Goal: Find specific page/section: Find specific page/section

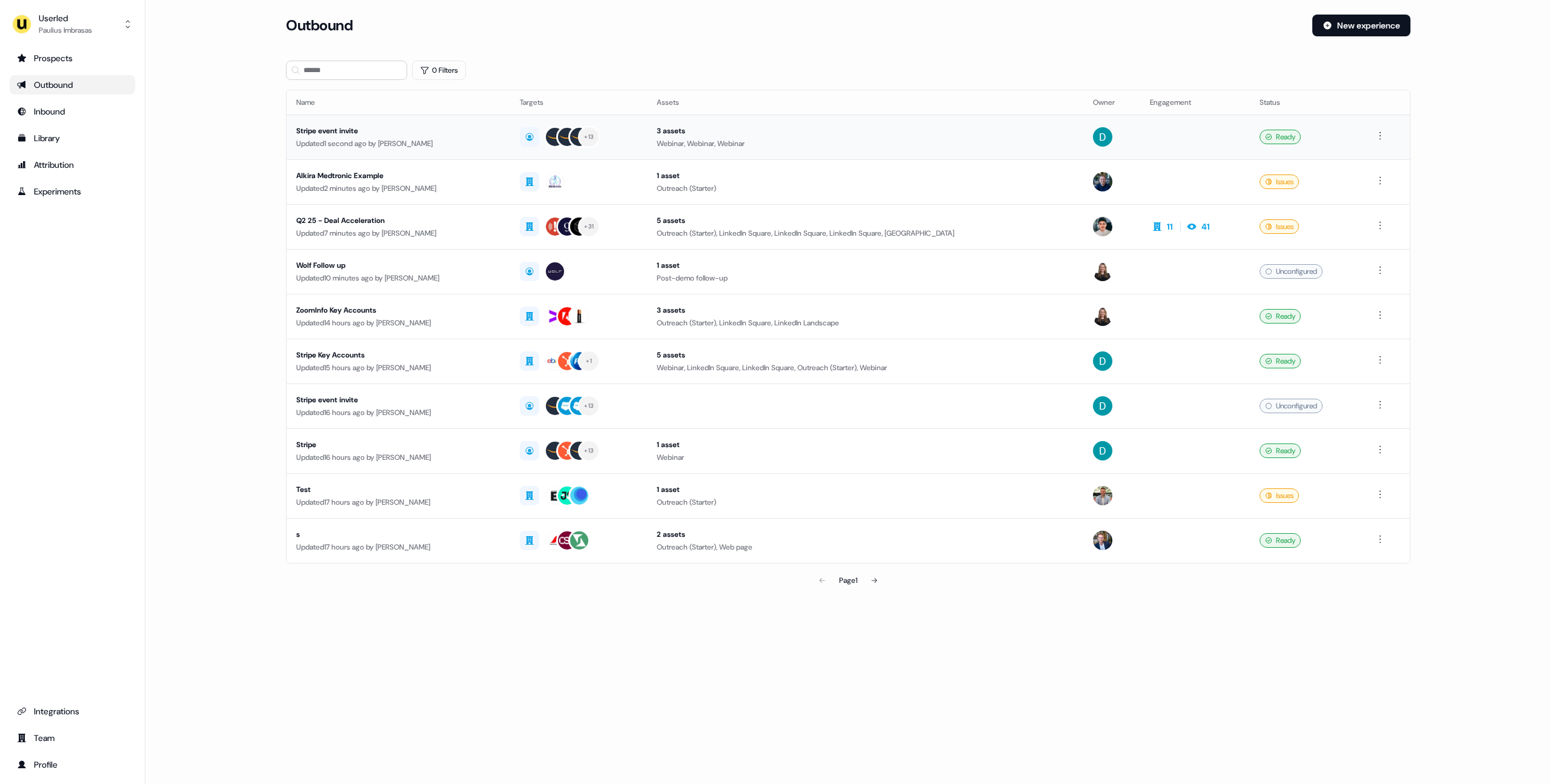
click at [326, 131] on div "Stripe event invite" at bounding box center [399, 130] width 204 height 12
click at [320, 123] on td "Stripe event invite Updated 1 second ago by David Cruickshank" at bounding box center [398, 137] width 223 height 45
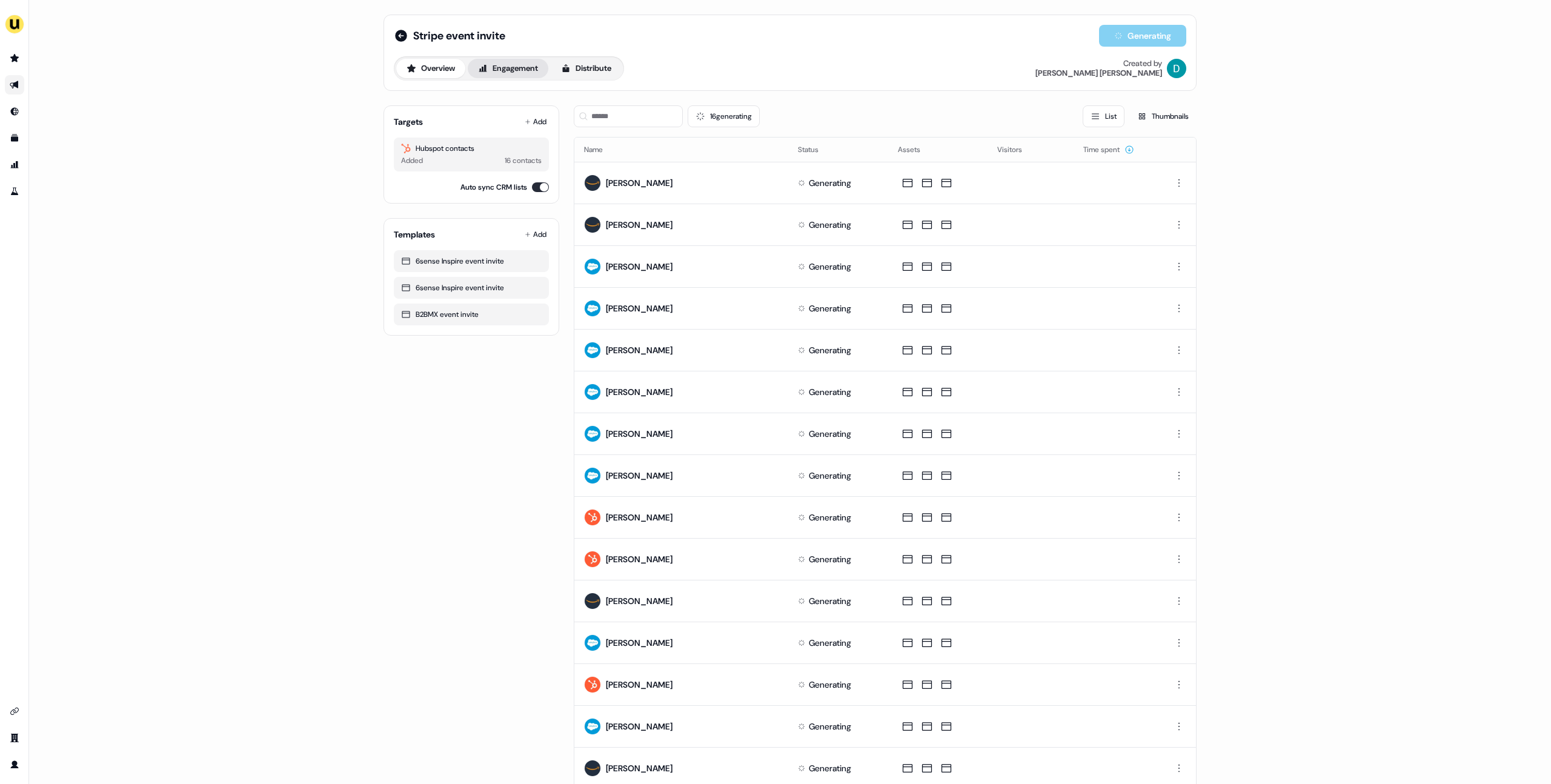
click at [505, 71] on button "Engagement" at bounding box center [507, 68] width 80 height 19
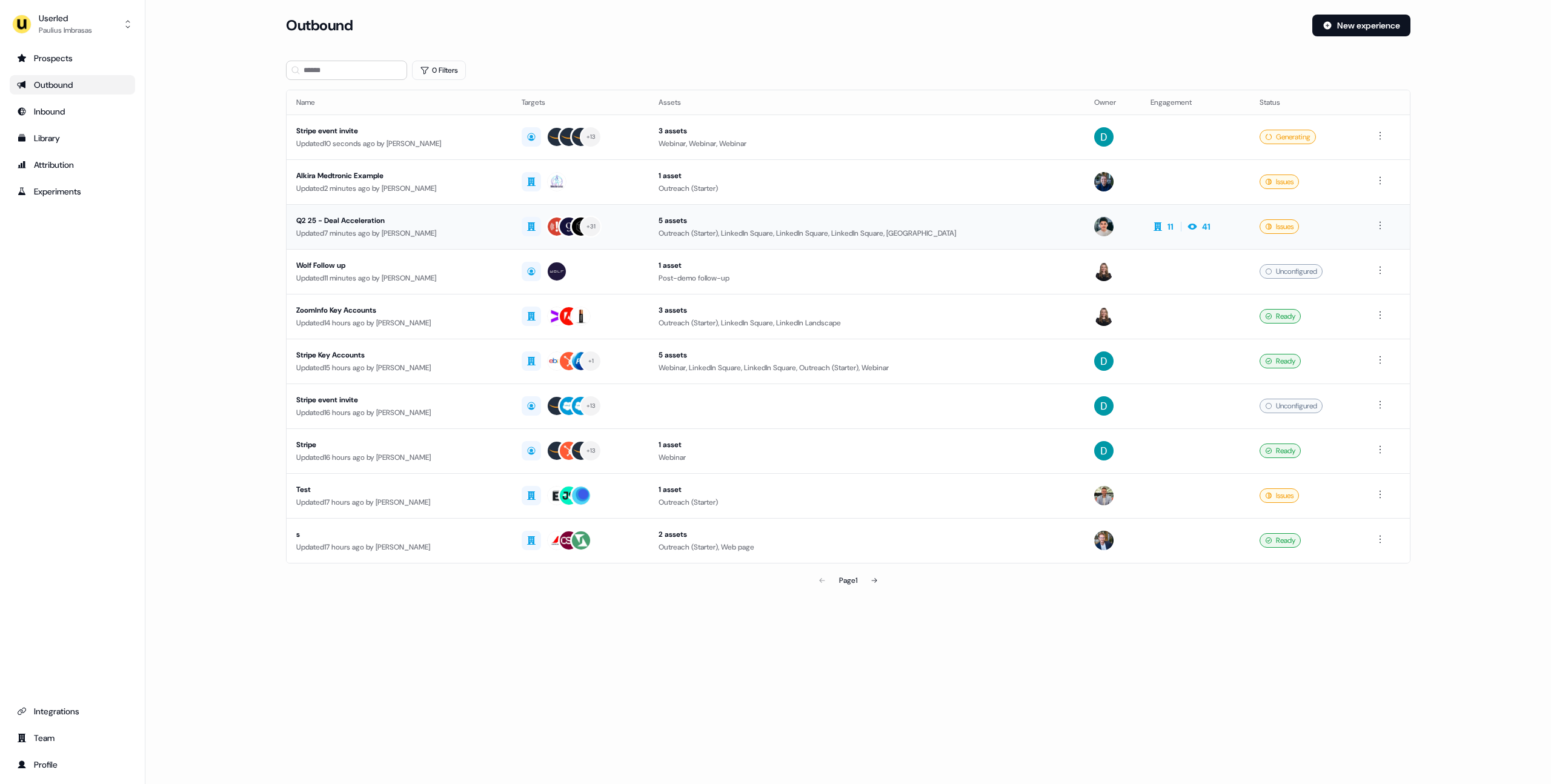
click at [340, 224] on div "Q2 25 - Deal Acceleration" at bounding box center [400, 220] width 206 height 12
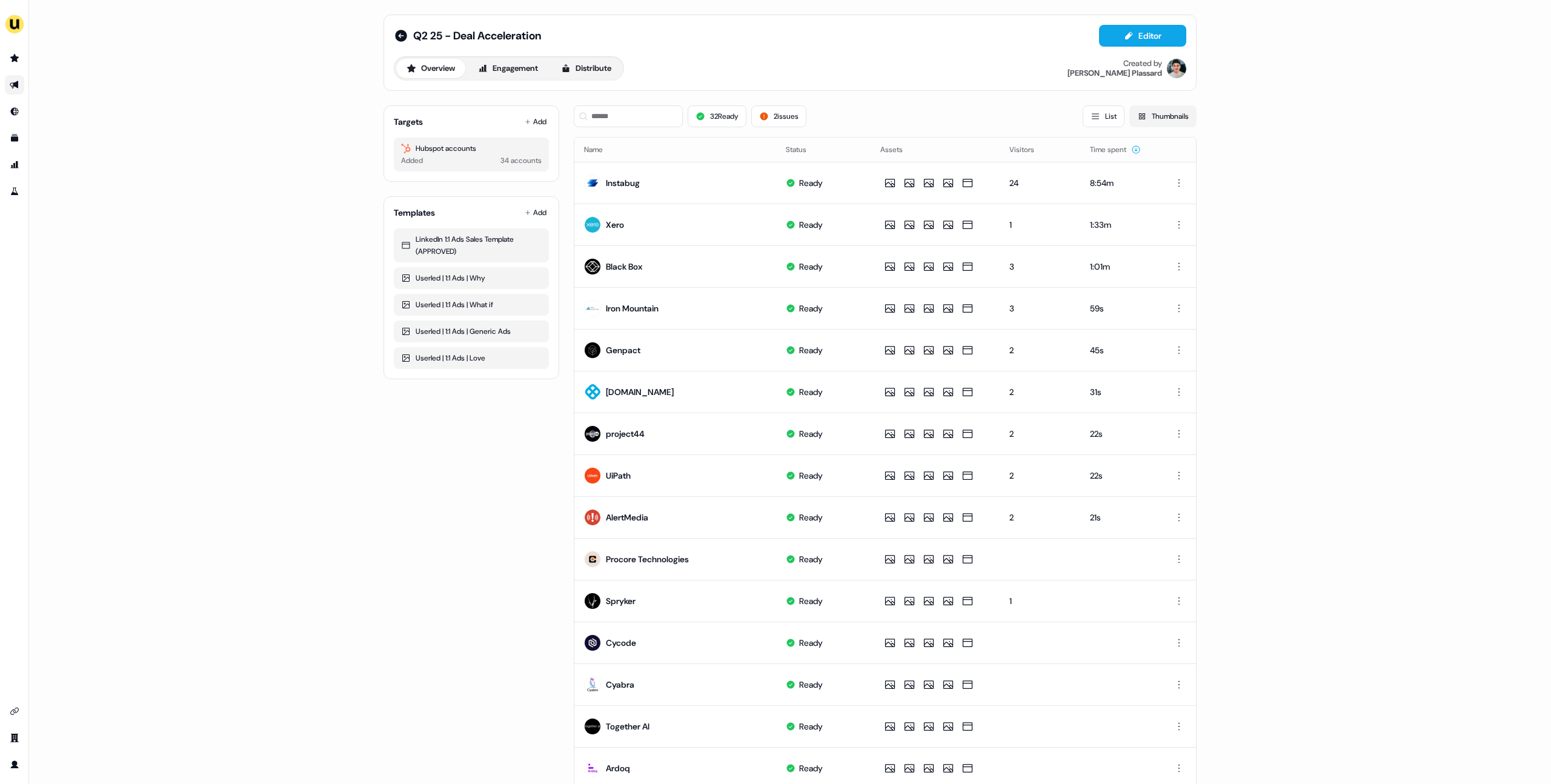
click at [1140, 109] on button "Thumbnails" at bounding box center [1163, 117] width 67 height 22
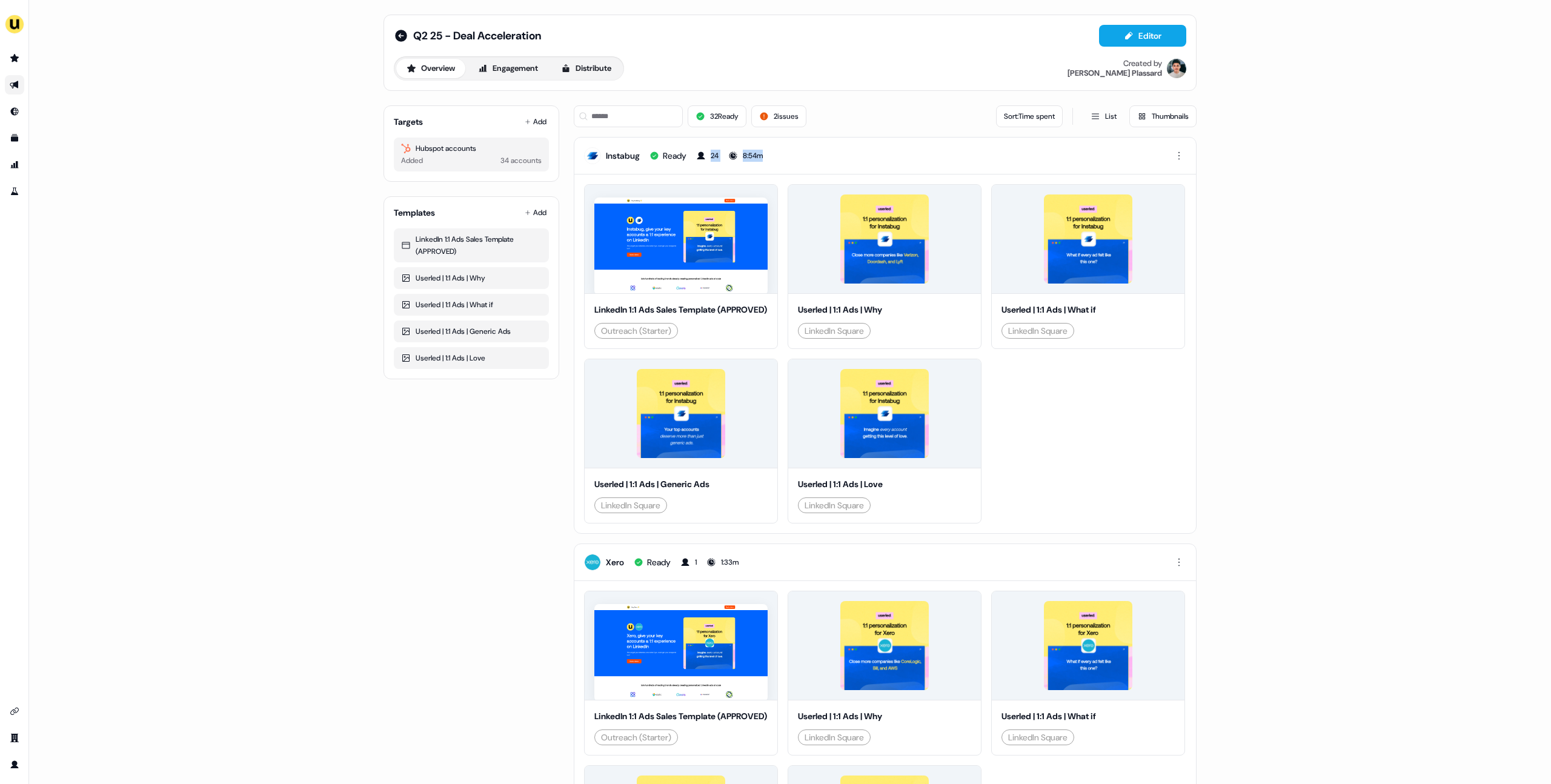
drag, startPoint x: 729, startPoint y: 151, endPoint x: 771, endPoint y: 150, distance: 42.0
click at [771, 150] on div "Instabug Ready 24 8:54m" at bounding box center [885, 156] width 622 height 37
click at [1095, 115] on button "List" at bounding box center [1103, 117] width 42 height 22
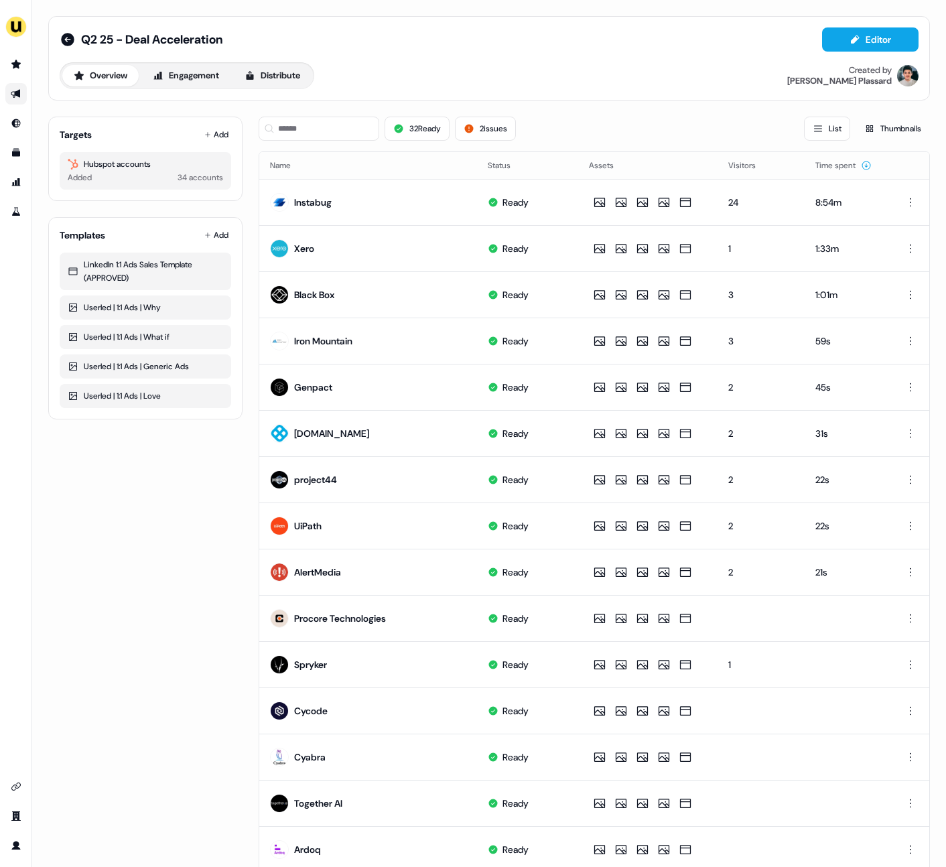
click at [714, 90] on div "Q2 25 - Deal Acceleration Editor Overview Engagement Distribute Created by Vinc…" at bounding box center [489, 58] width 882 height 84
click at [152, 549] on div "Targets Add Hubspot accounts Added 34 accounts Templates Add LinkedIn 1:1 Ads S…" at bounding box center [145, 618] width 194 height 1025
click at [879, 130] on button "Thumbnails" at bounding box center [893, 129] width 74 height 24
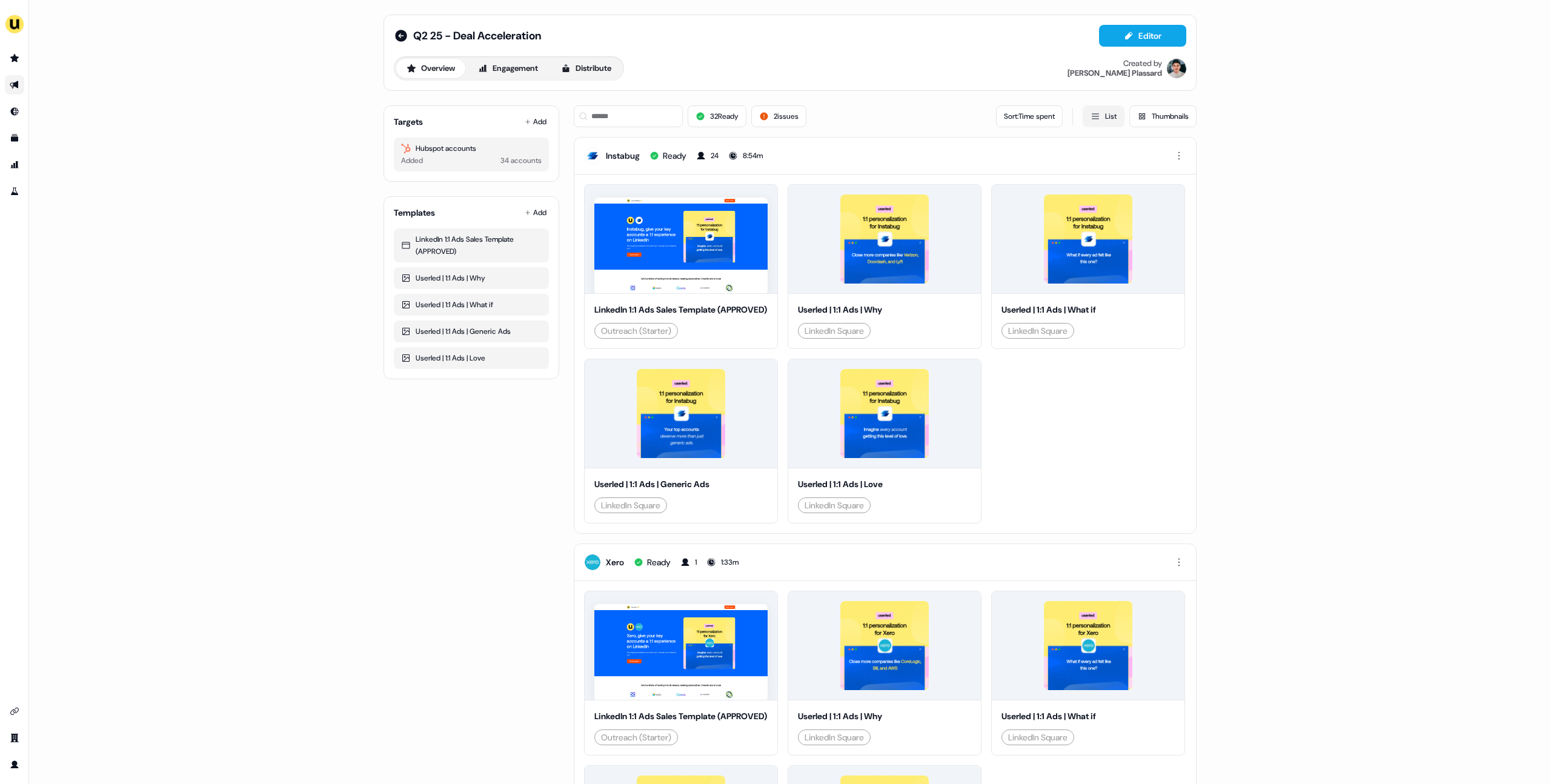
click at [856, 117] on button "List" at bounding box center [1103, 117] width 42 height 22
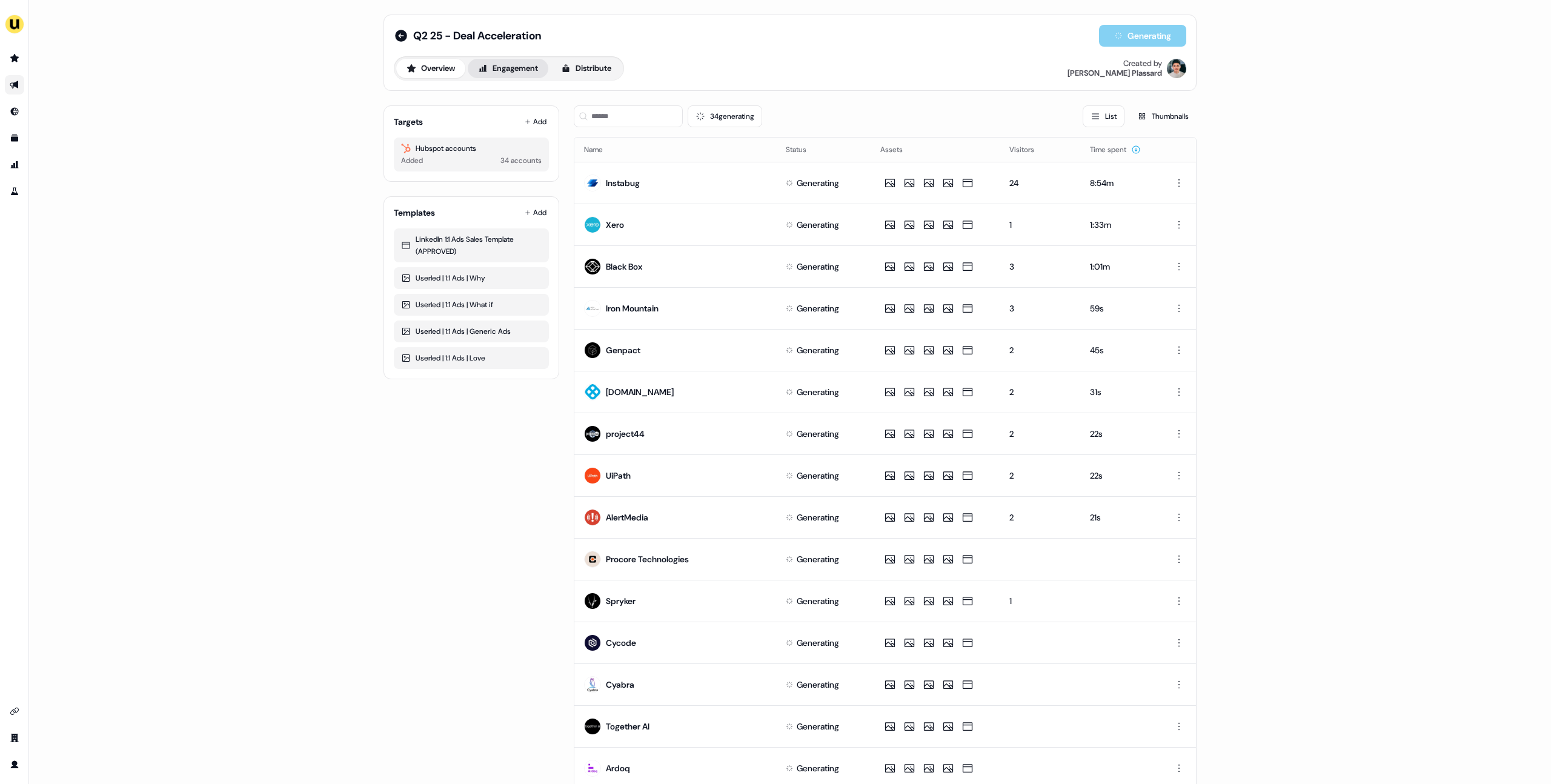
click at [493, 66] on button "Engagement" at bounding box center [507, 68] width 80 height 19
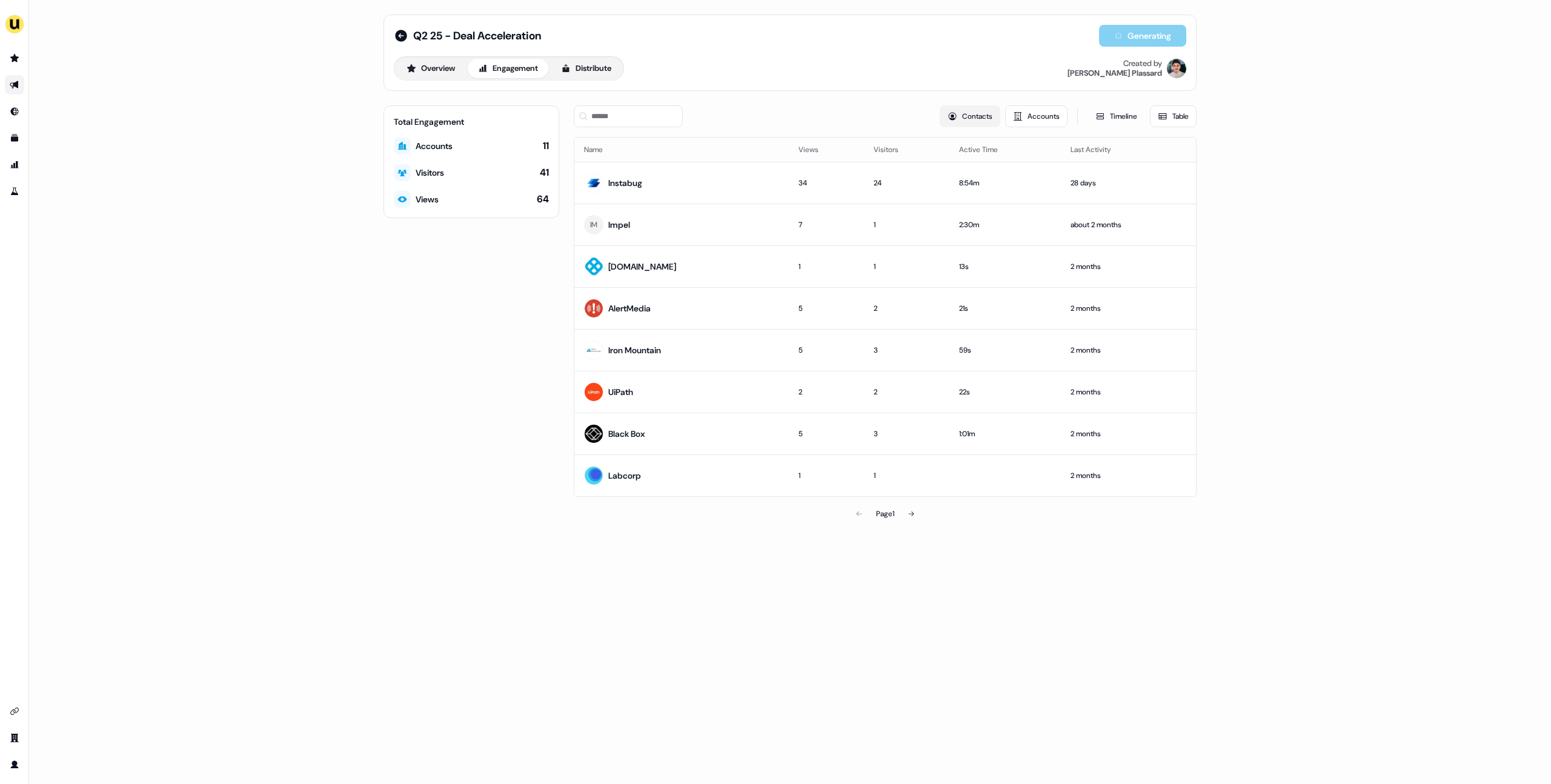
click at [856, 115] on button "Contacts" at bounding box center [969, 117] width 61 height 22
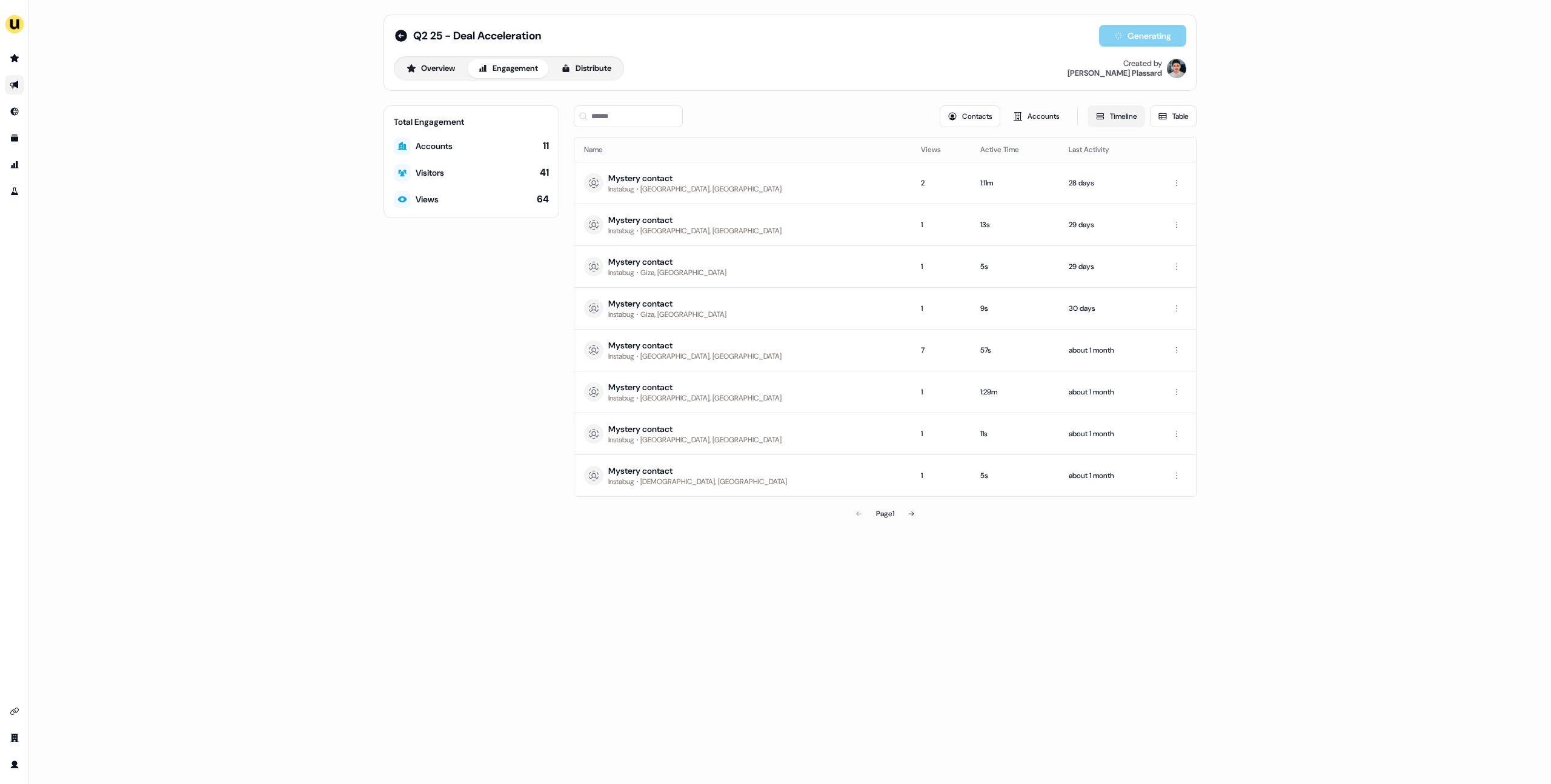
click at [856, 112] on button "Timeline" at bounding box center [1117, 117] width 58 height 22
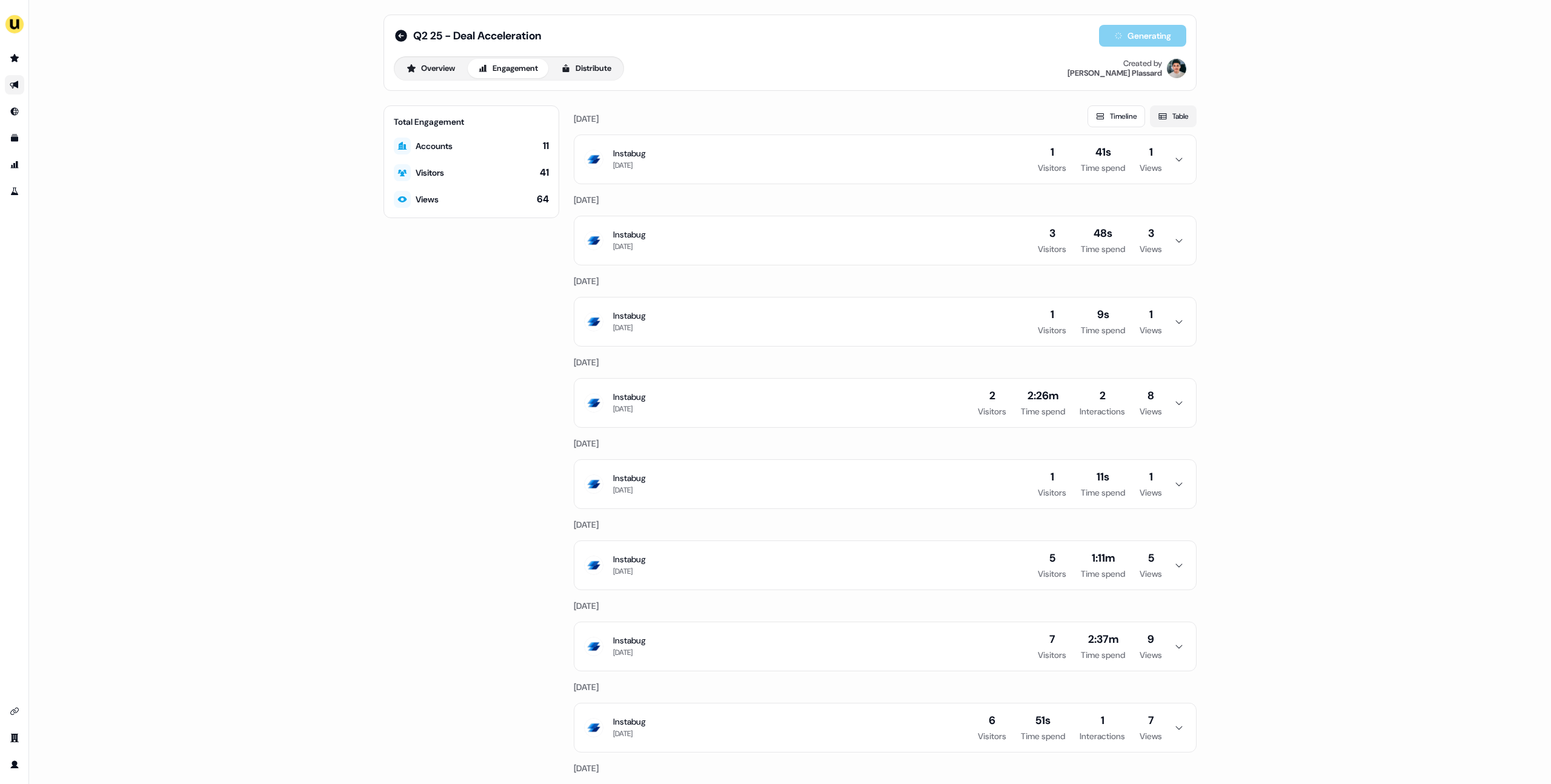
click at [856, 122] on button "Table" at bounding box center [1174, 117] width 47 height 22
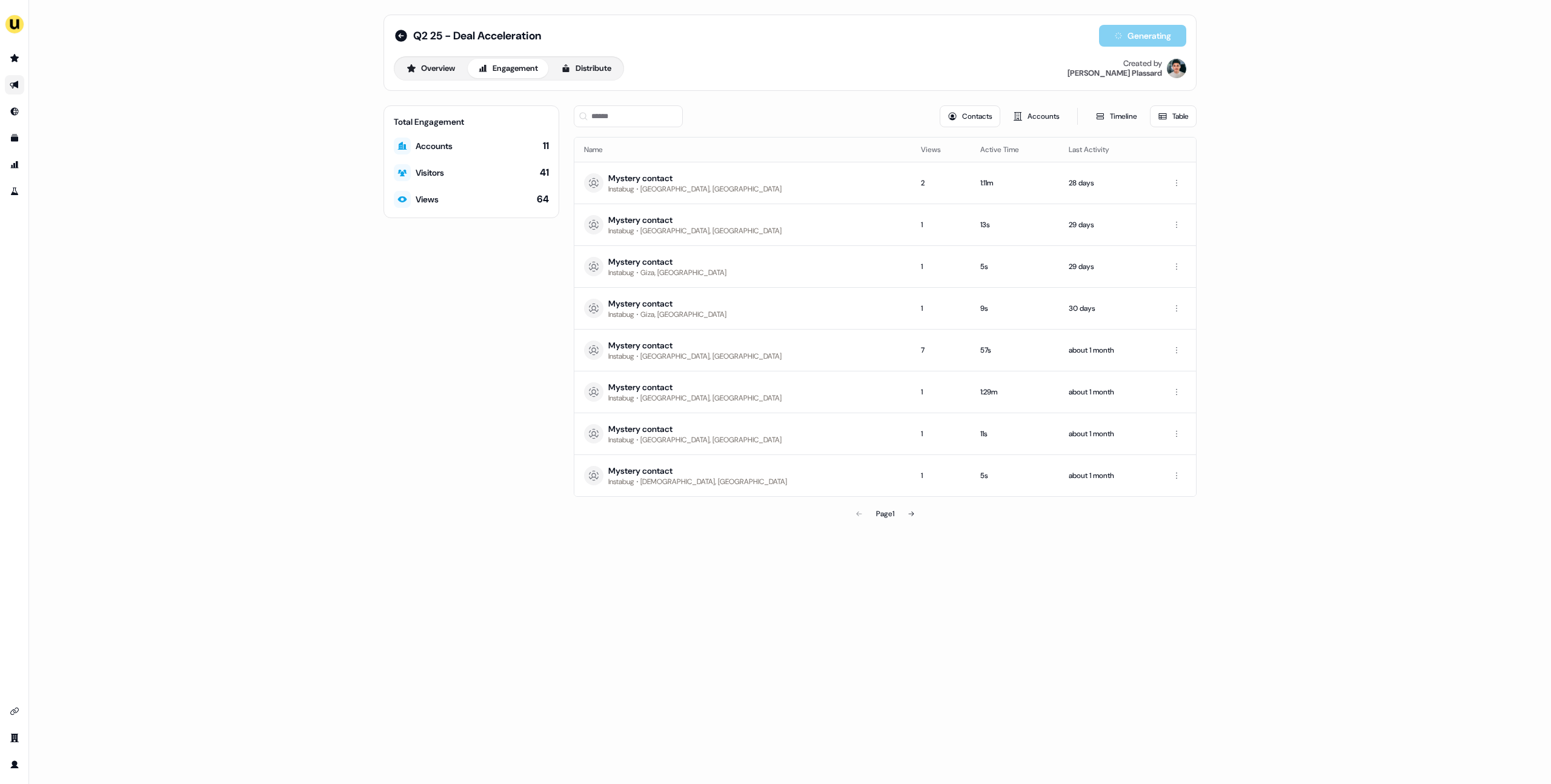
click at [856, 120] on div "Contacts Accounts" at bounding box center [1003, 117] width 128 height 22
click at [856, 116] on icon at bounding box center [1017, 116] width 10 height 10
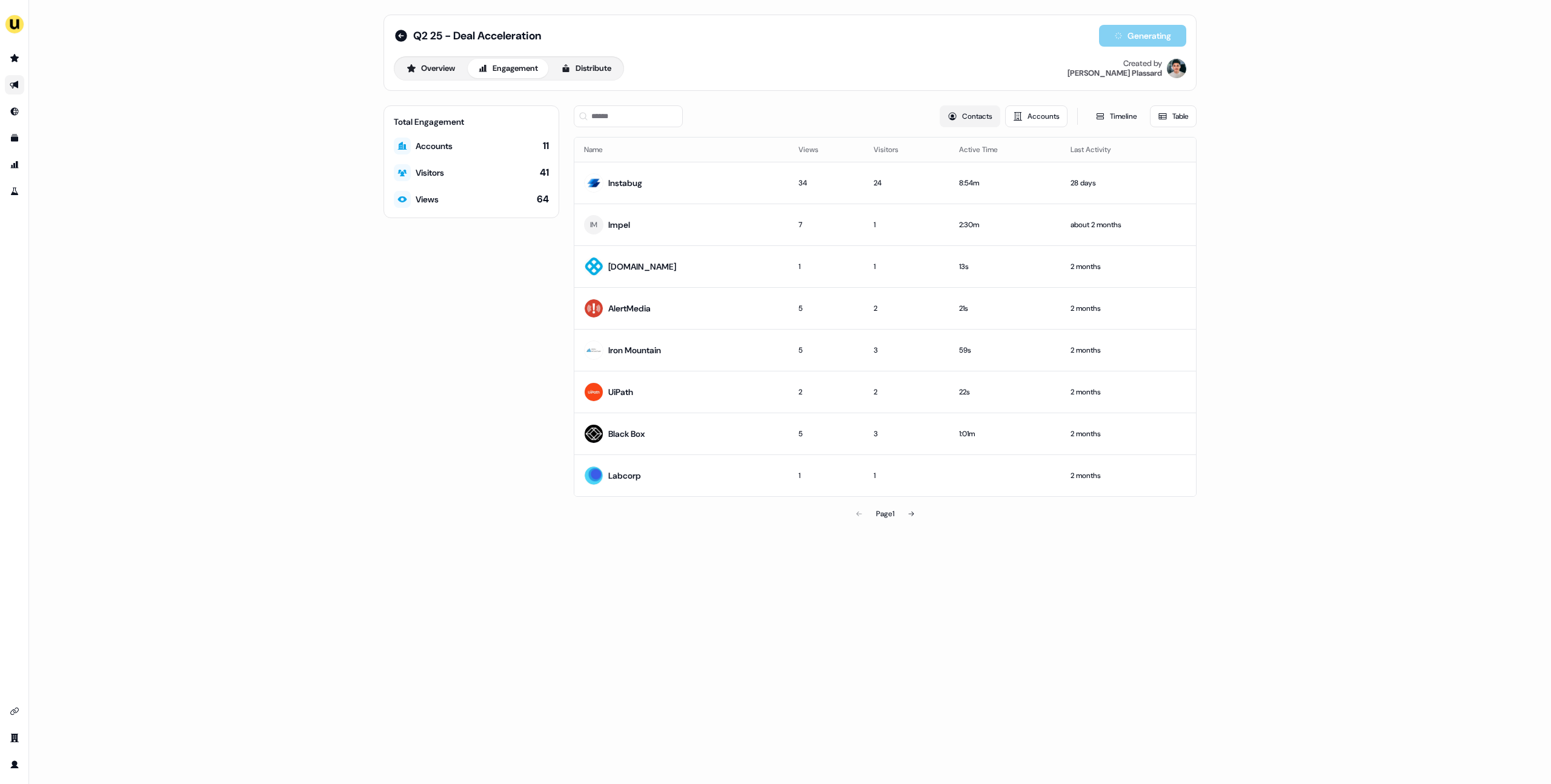
click at [856, 115] on button "Contacts" at bounding box center [969, 117] width 61 height 22
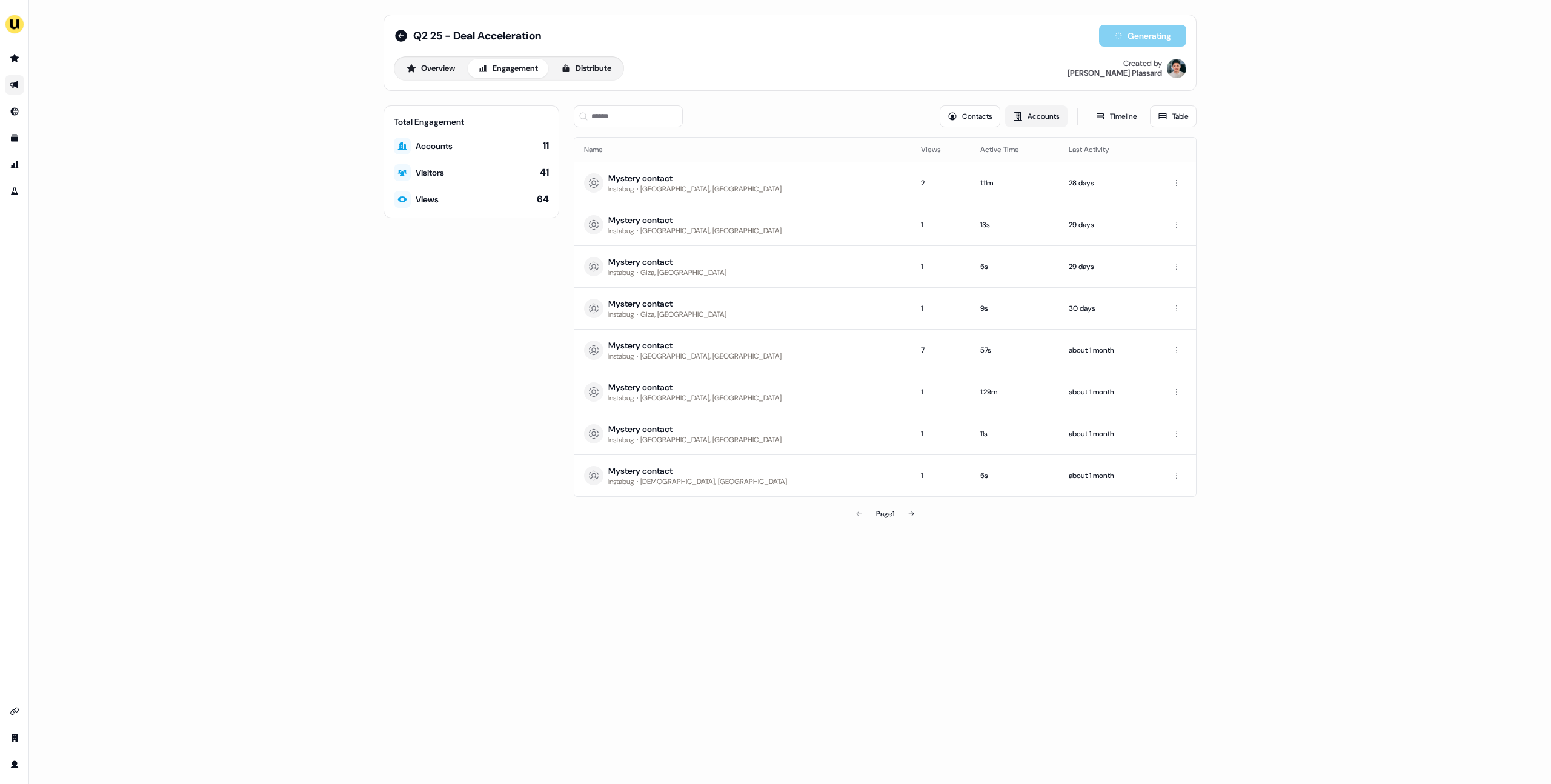
click at [856, 114] on button "Accounts" at bounding box center [1036, 117] width 62 height 22
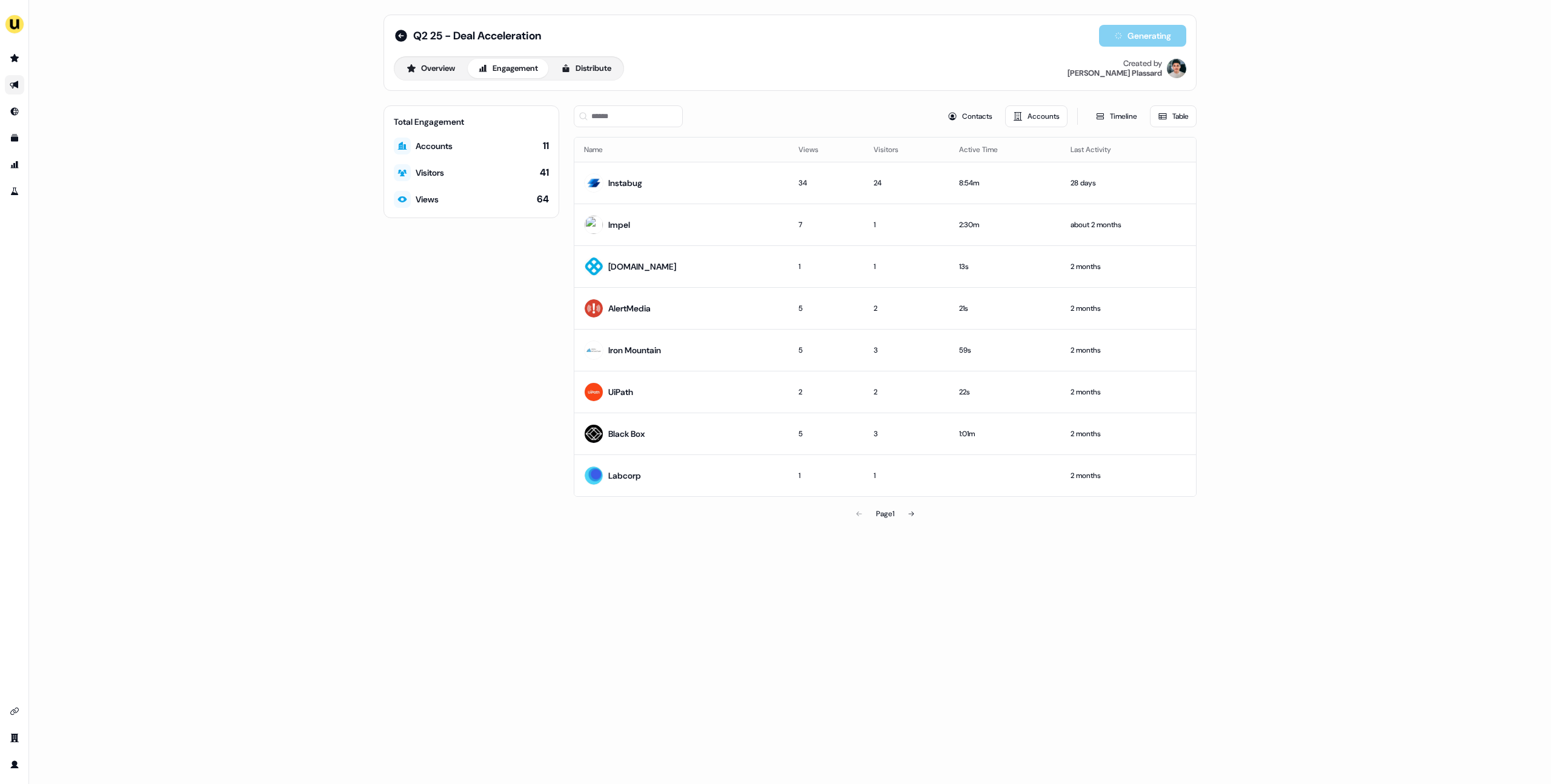
click at [856, 113] on div "Contacts Accounts" at bounding box center [1003, 117] width 128 height 22
click at [856, 115] on button "Contacts" at bounding box center [969, 117] width 61 height 22
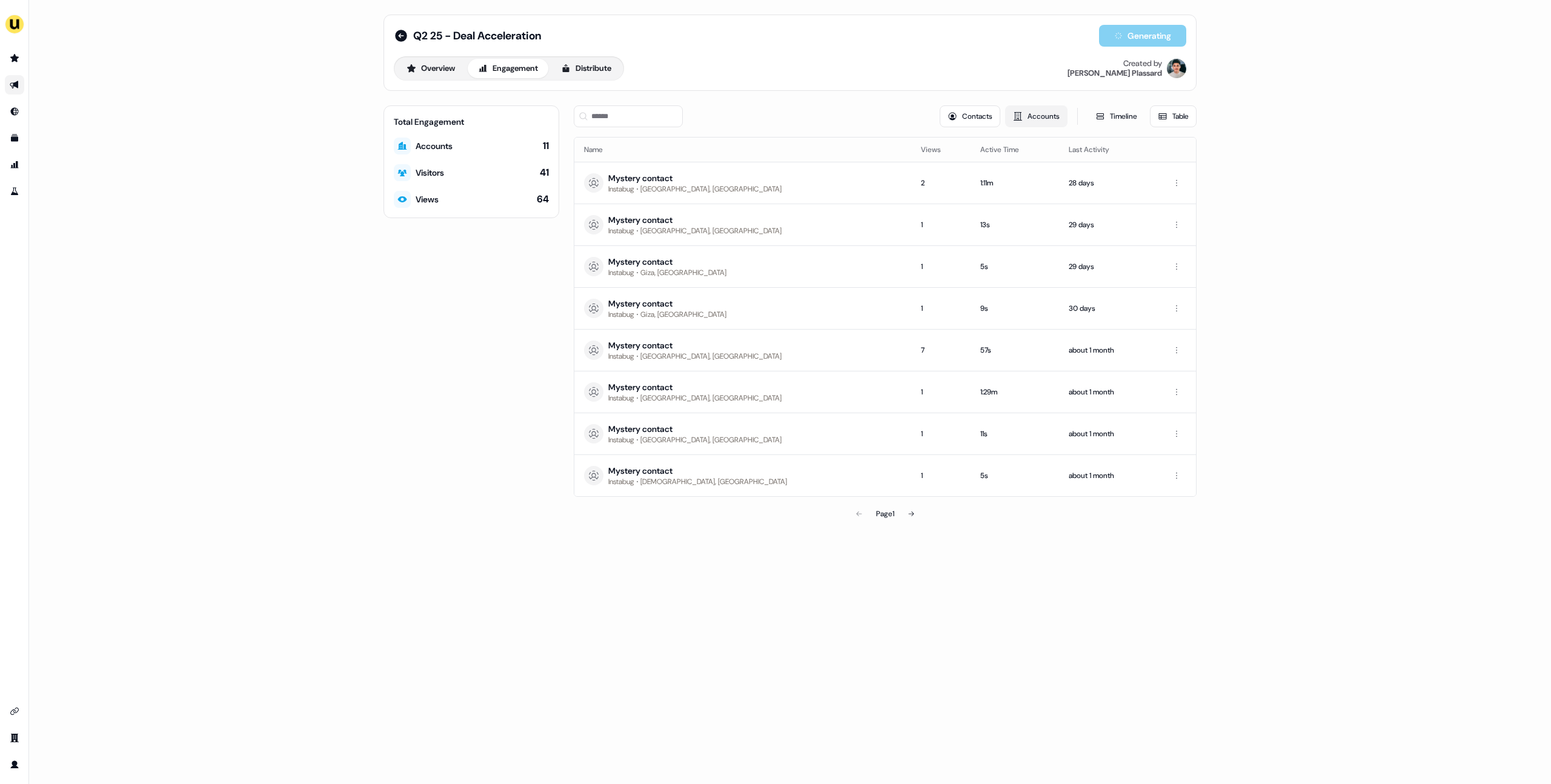
click at [856, 109] on button "Accounts" at bounding box center [1036, 117] width 62 height 22
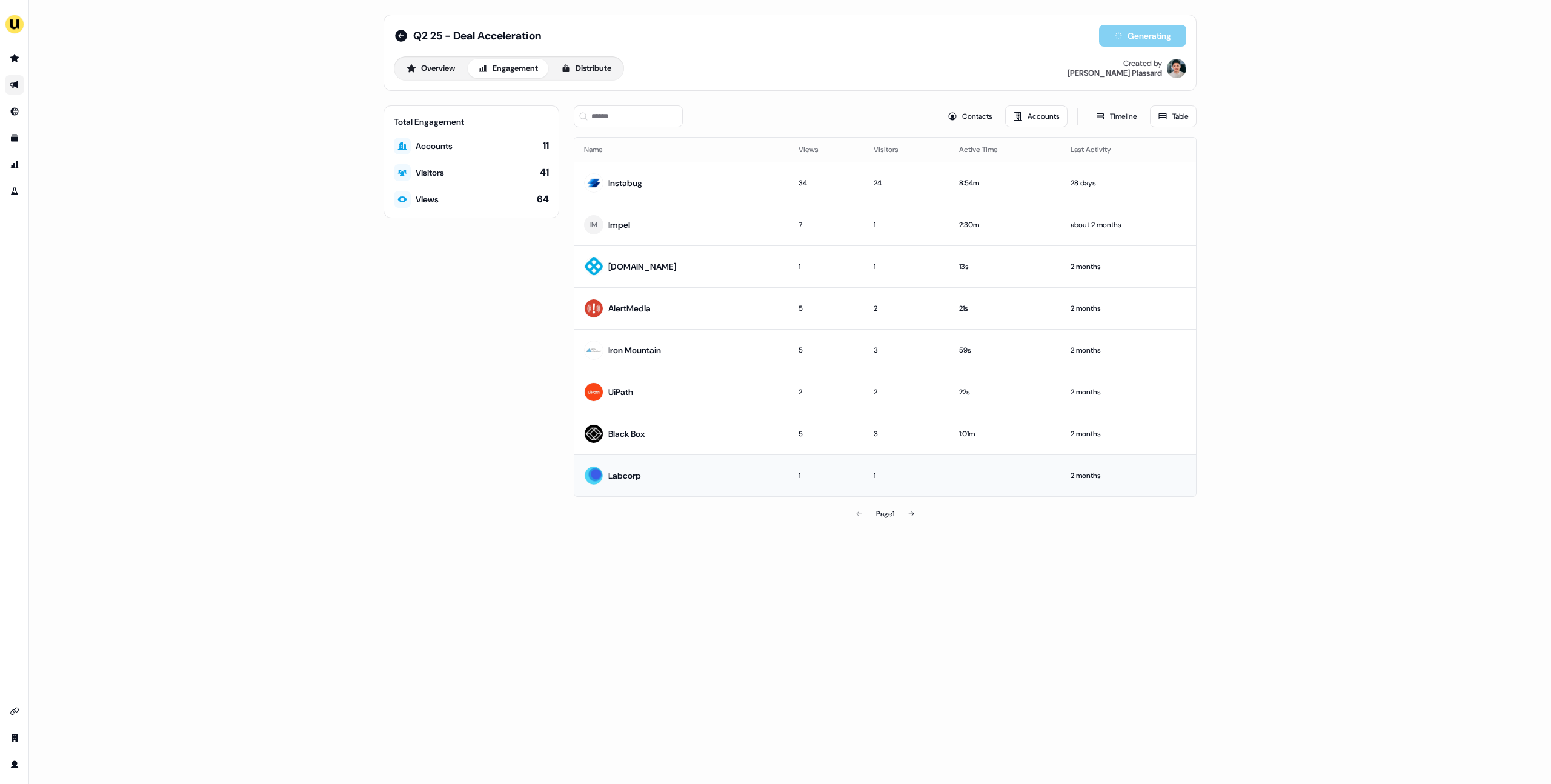
click at [642, 481] on td "Labcorp" at bounding box center [681, 476] width 214 height 42
click at [856, 112] on button "Timeline" at bounding box center [1117, 117] width 58 height 22
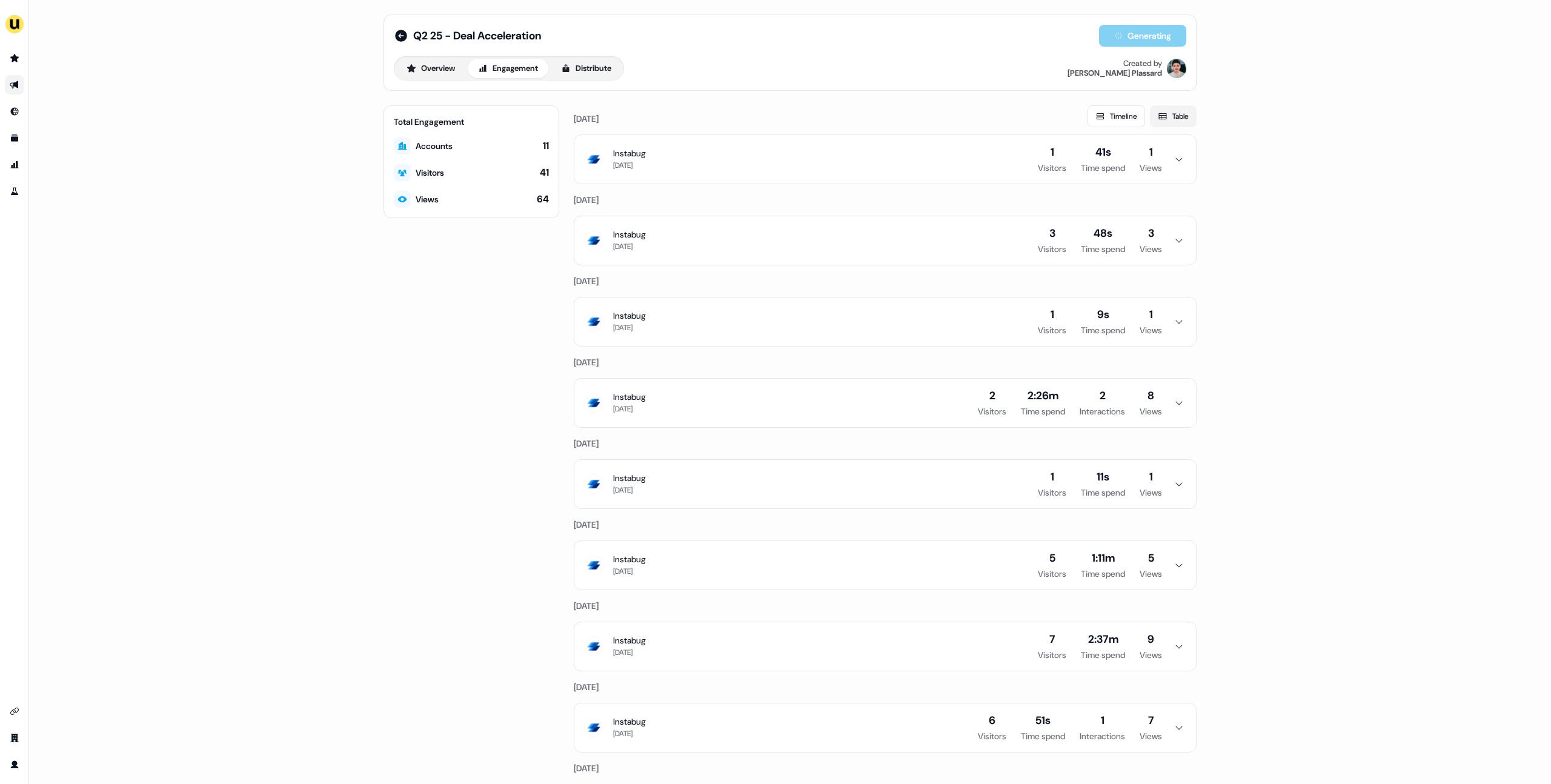
click at [856, 113] on button "Table" at bounding box center [1174, 117] width 47 height 22
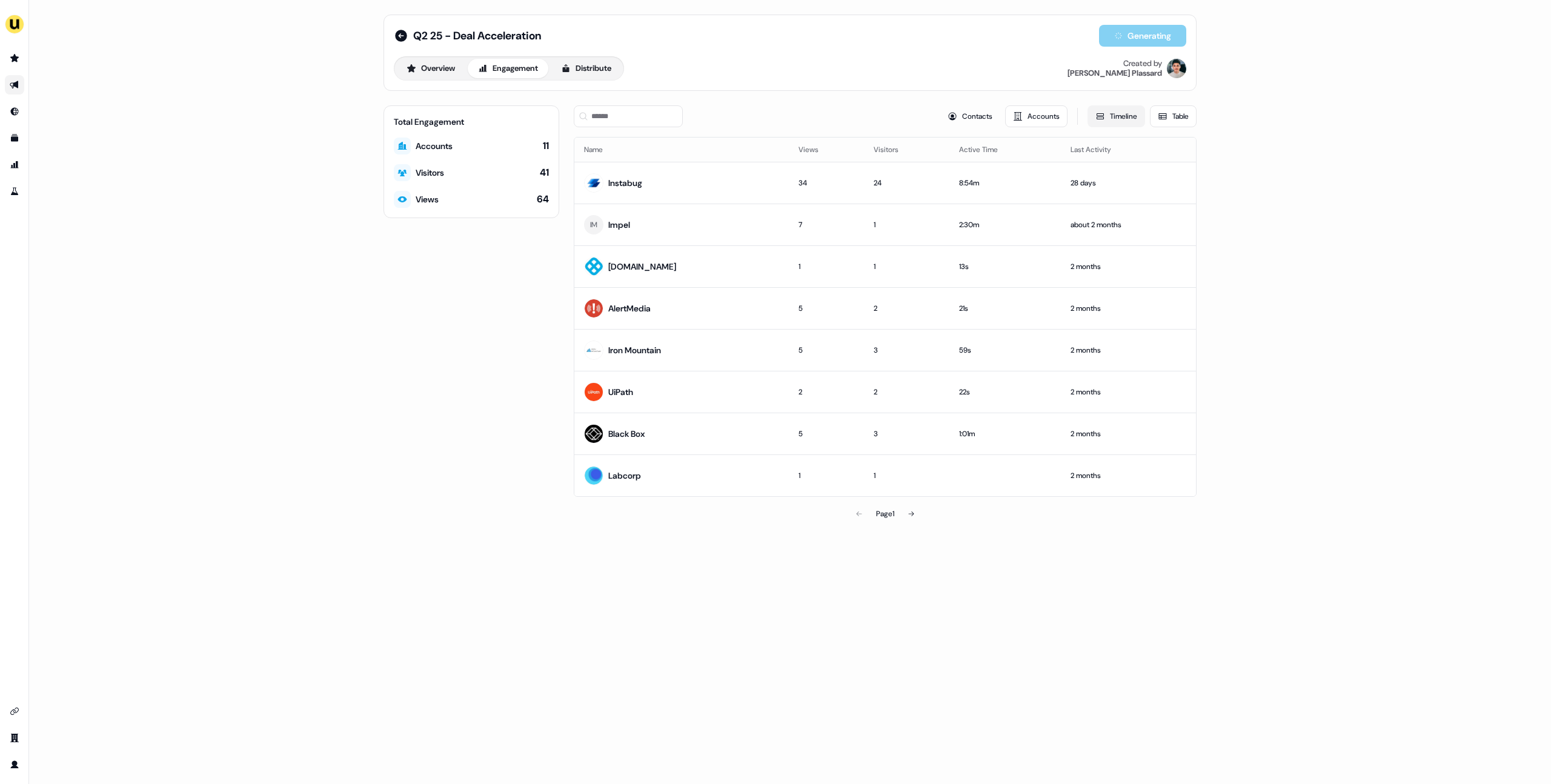
click at [856, 109] on button "Timeline" at bounding box center [1117, 117] width 58 height 22
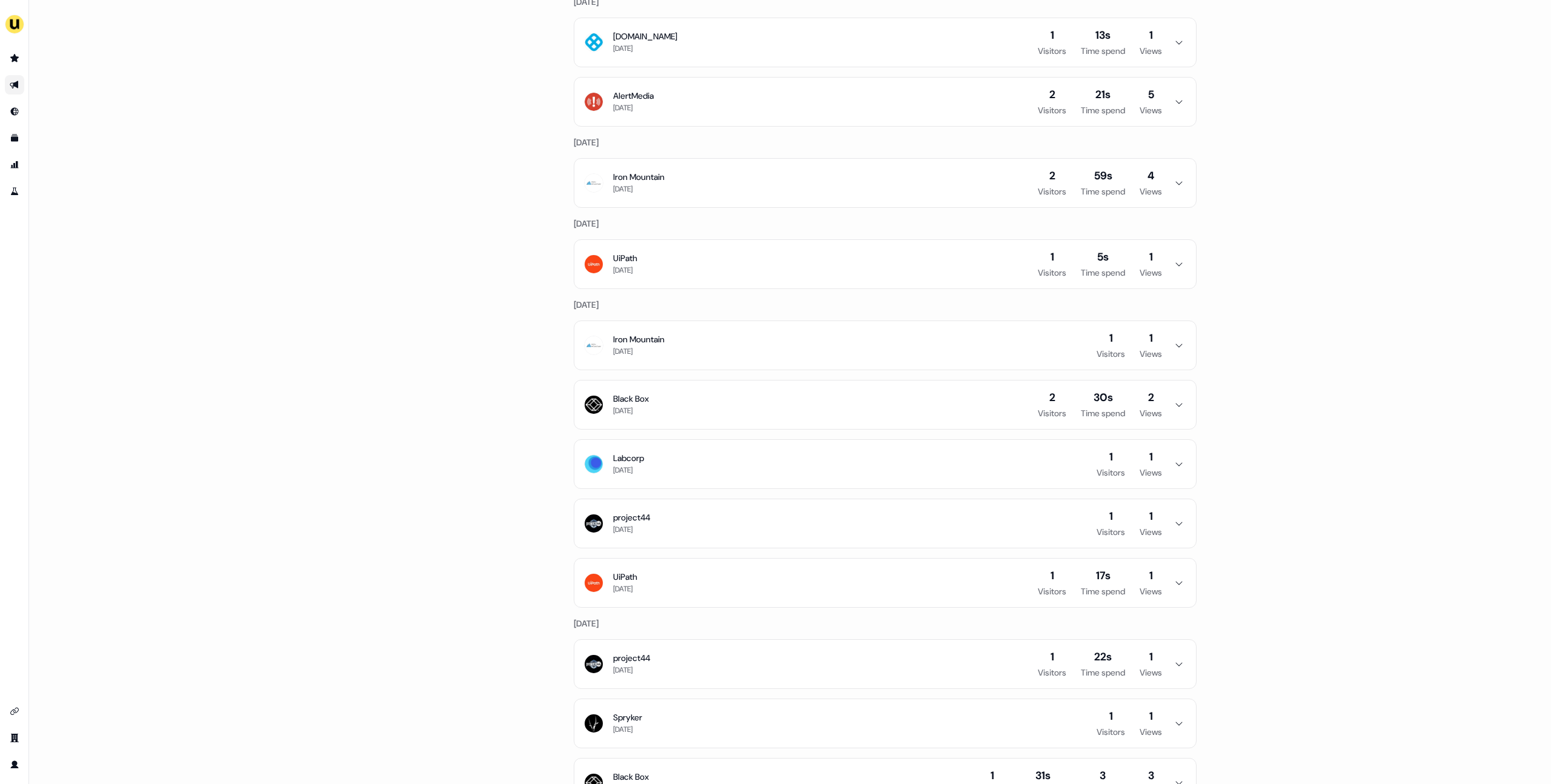
scroll to position [934, 0]
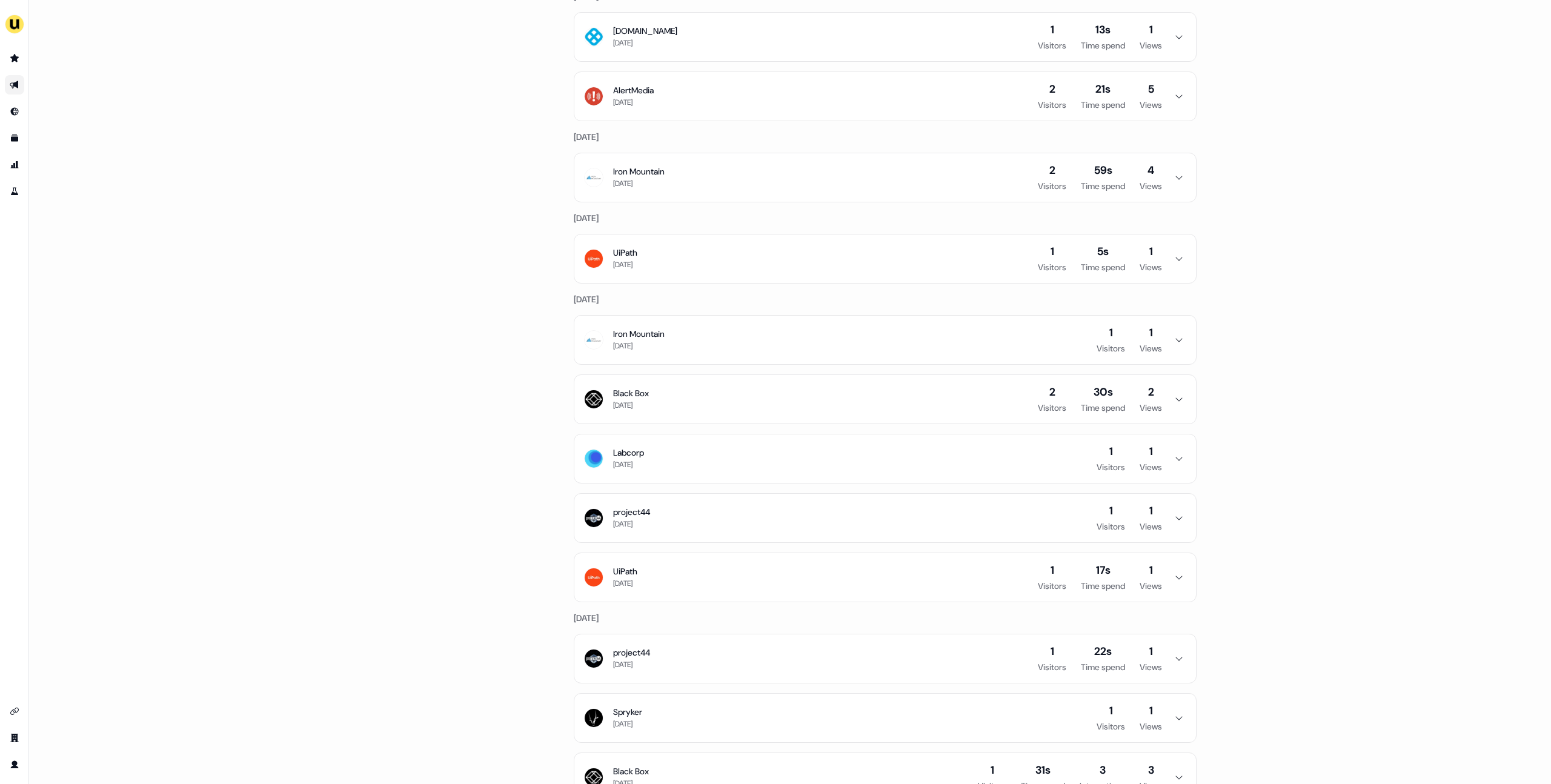
click at [856, 463] on icon "button" at bounding box center [1179, 458] width 14 height 10
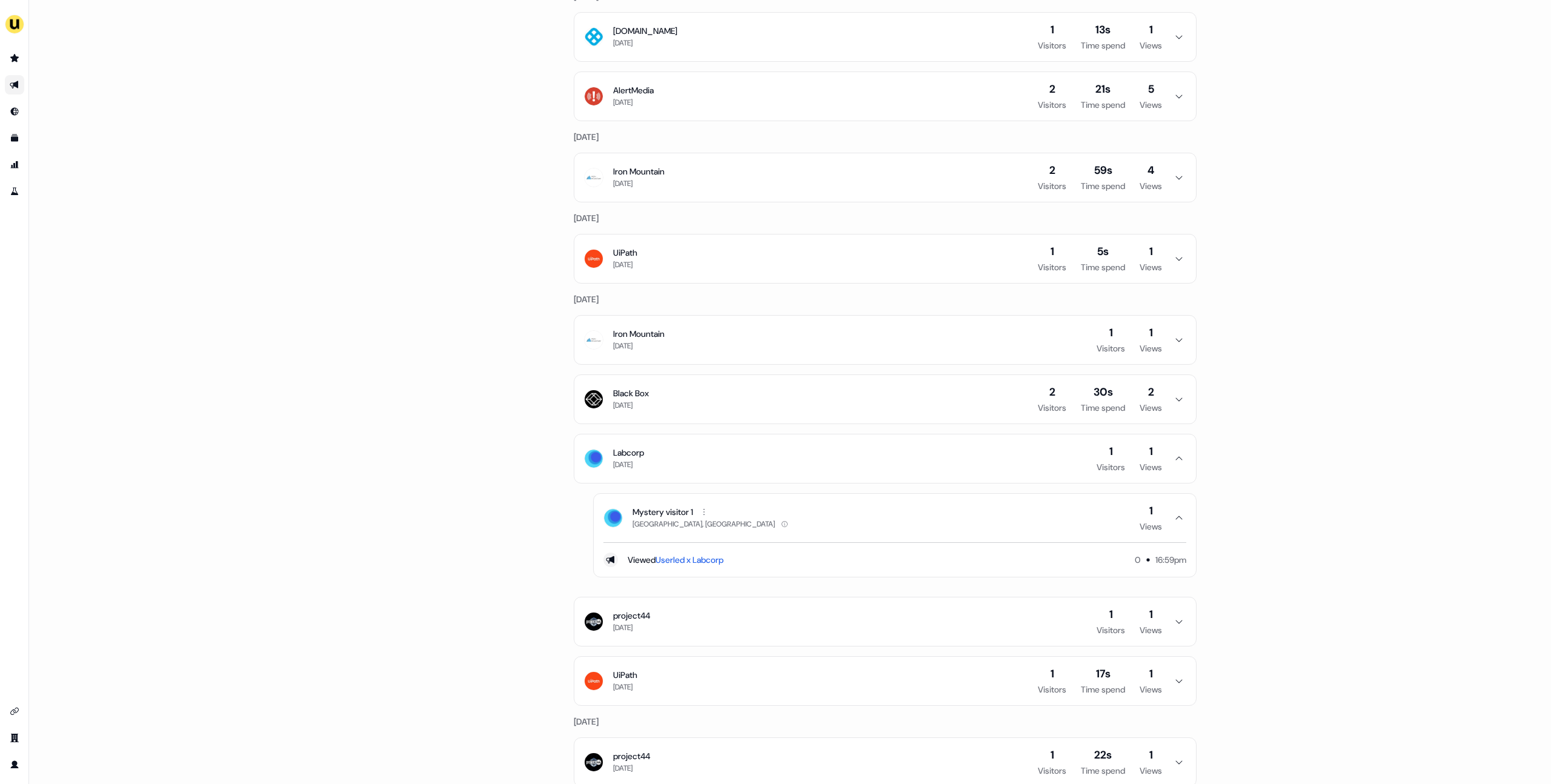
click at [856, 462] on icon "button" at bounding box center [1179, 458] width 14 height 10
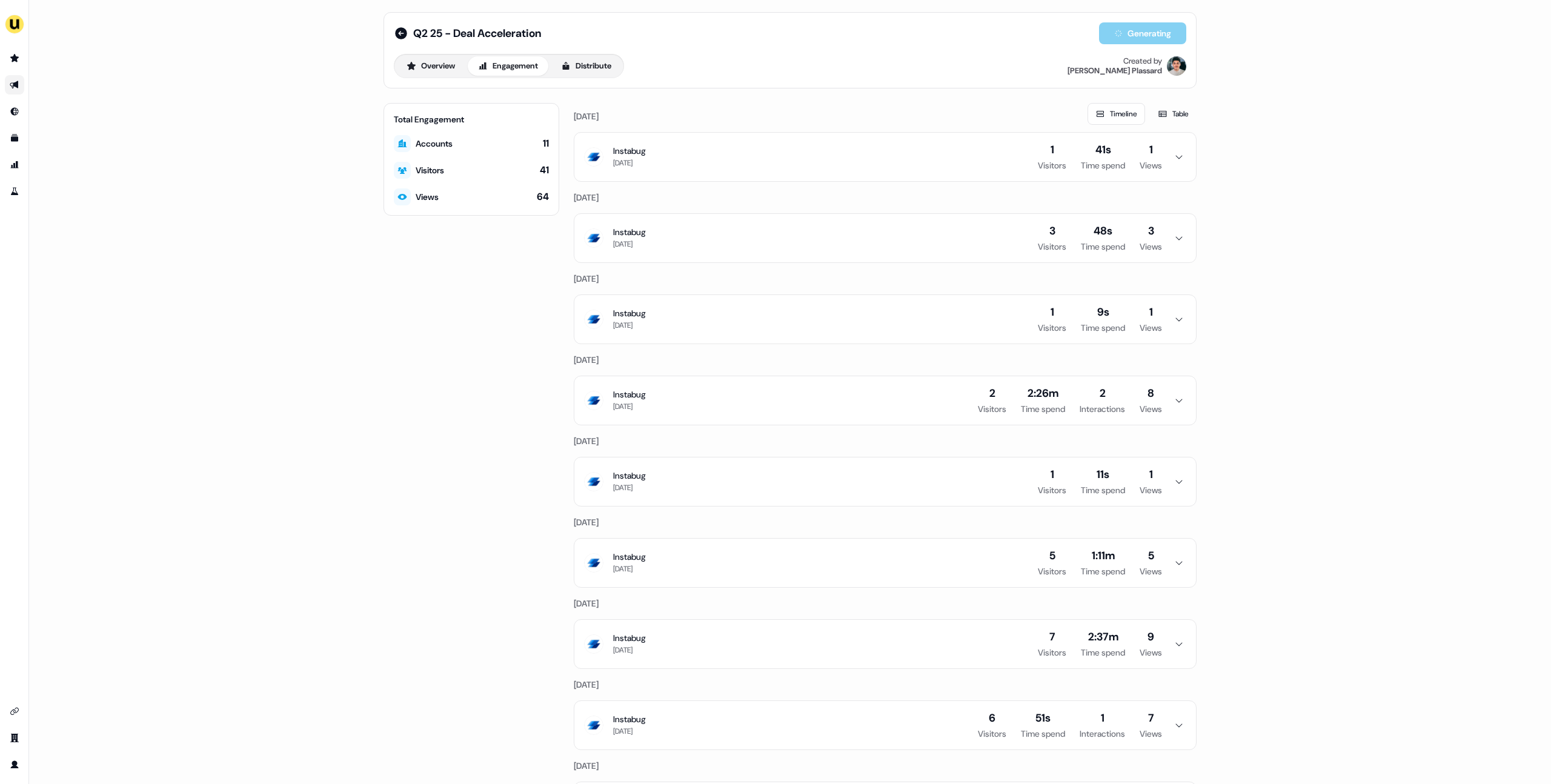
scroll to position [0, 0]
click at [856, 112] on icon at bounding box center [1101, 116] width 10 height 10
click at [856, 113] on button "Table" at bounding box center [1174, 117] width 47 height 22
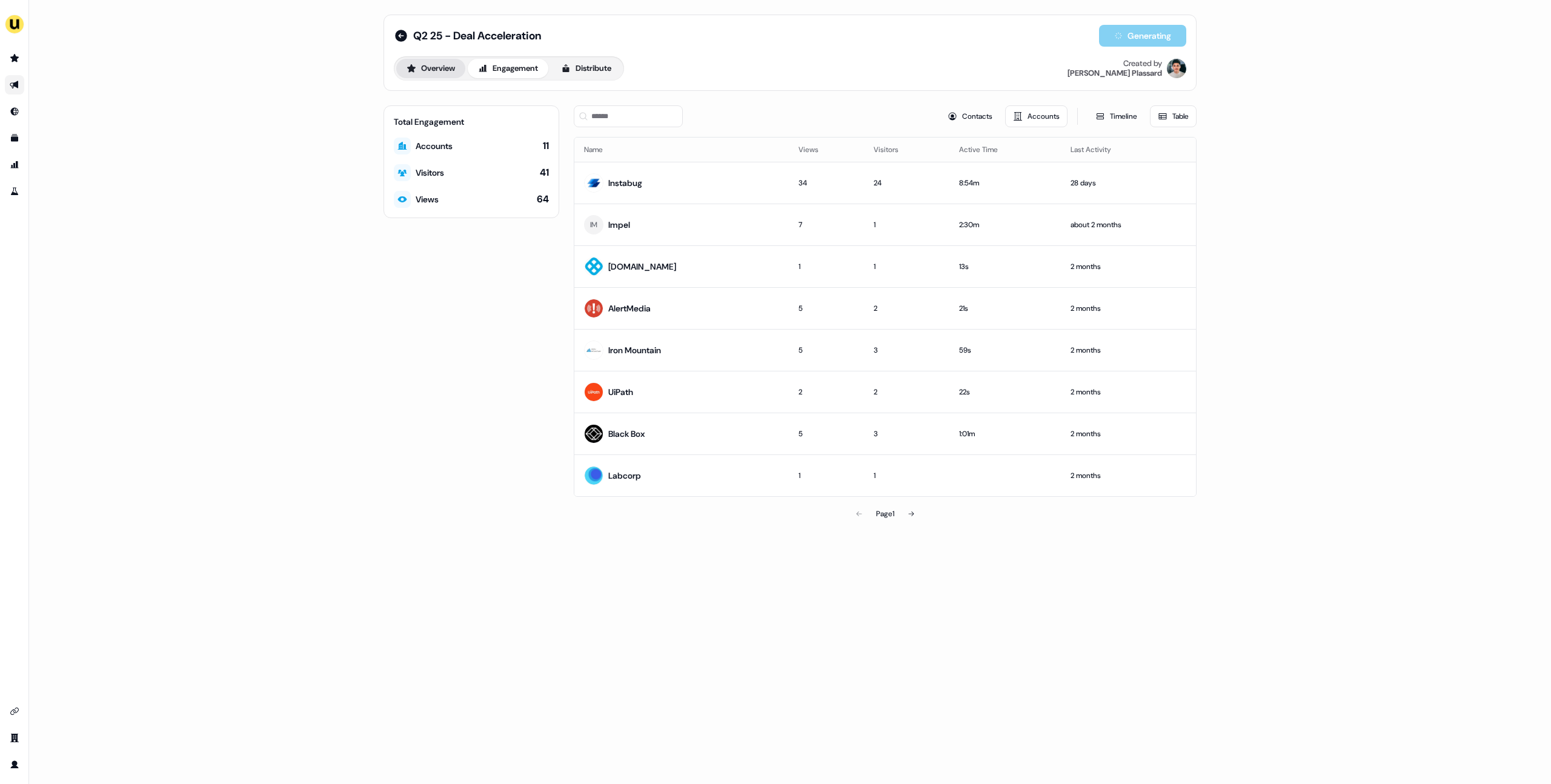
click at [443, 66] on button "Overview" at bounding box center [430, 68] width 69 height 19
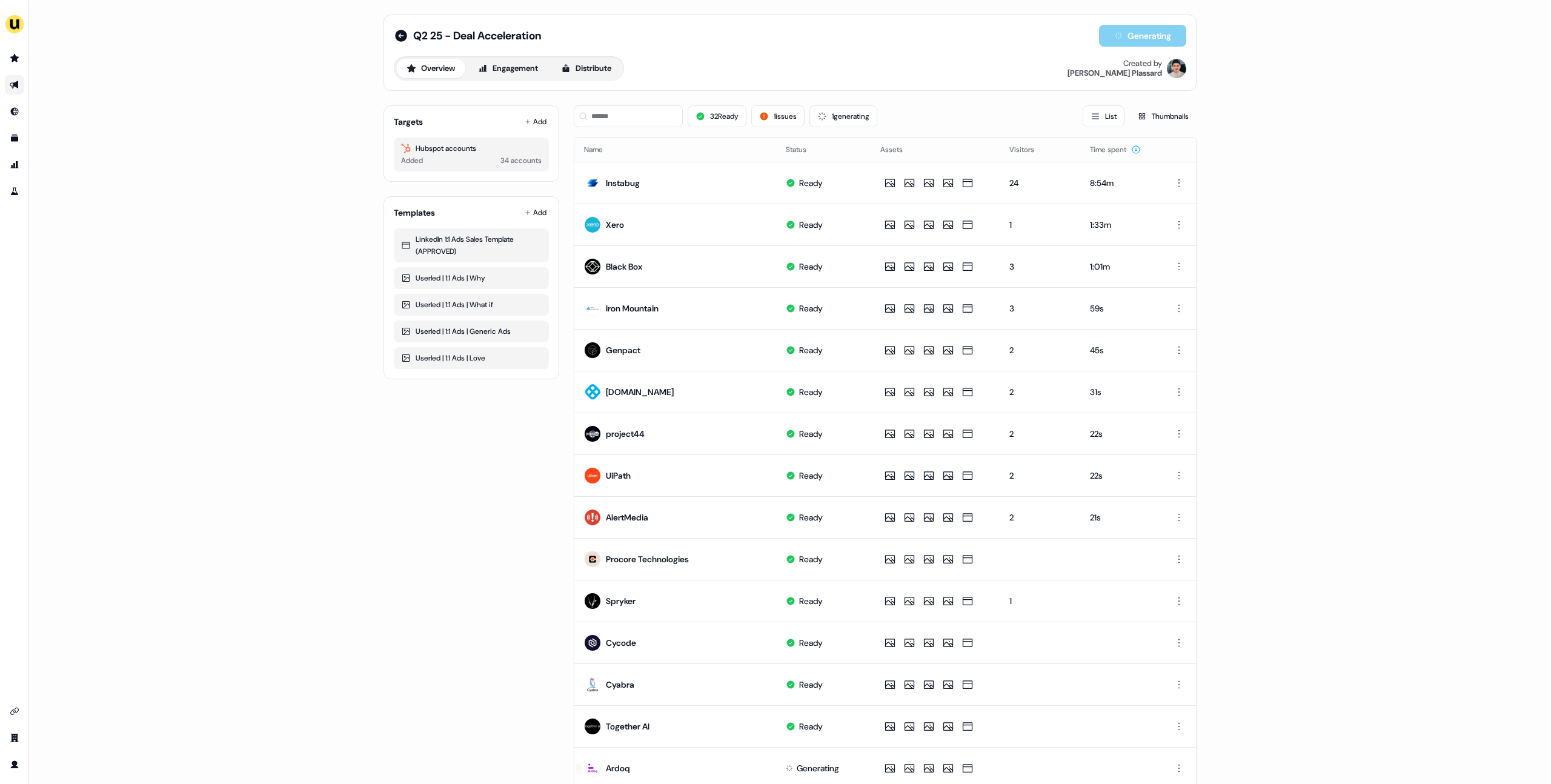
click at [817, 83] on div "Q2 25 - Deal Acceleration Generating Overview Engagement Distribute Created by …" at bounding box center [790, 52] width 813 height 76
click at [395, 33] on icon at bounding box center [401, 35] width 12 height 12
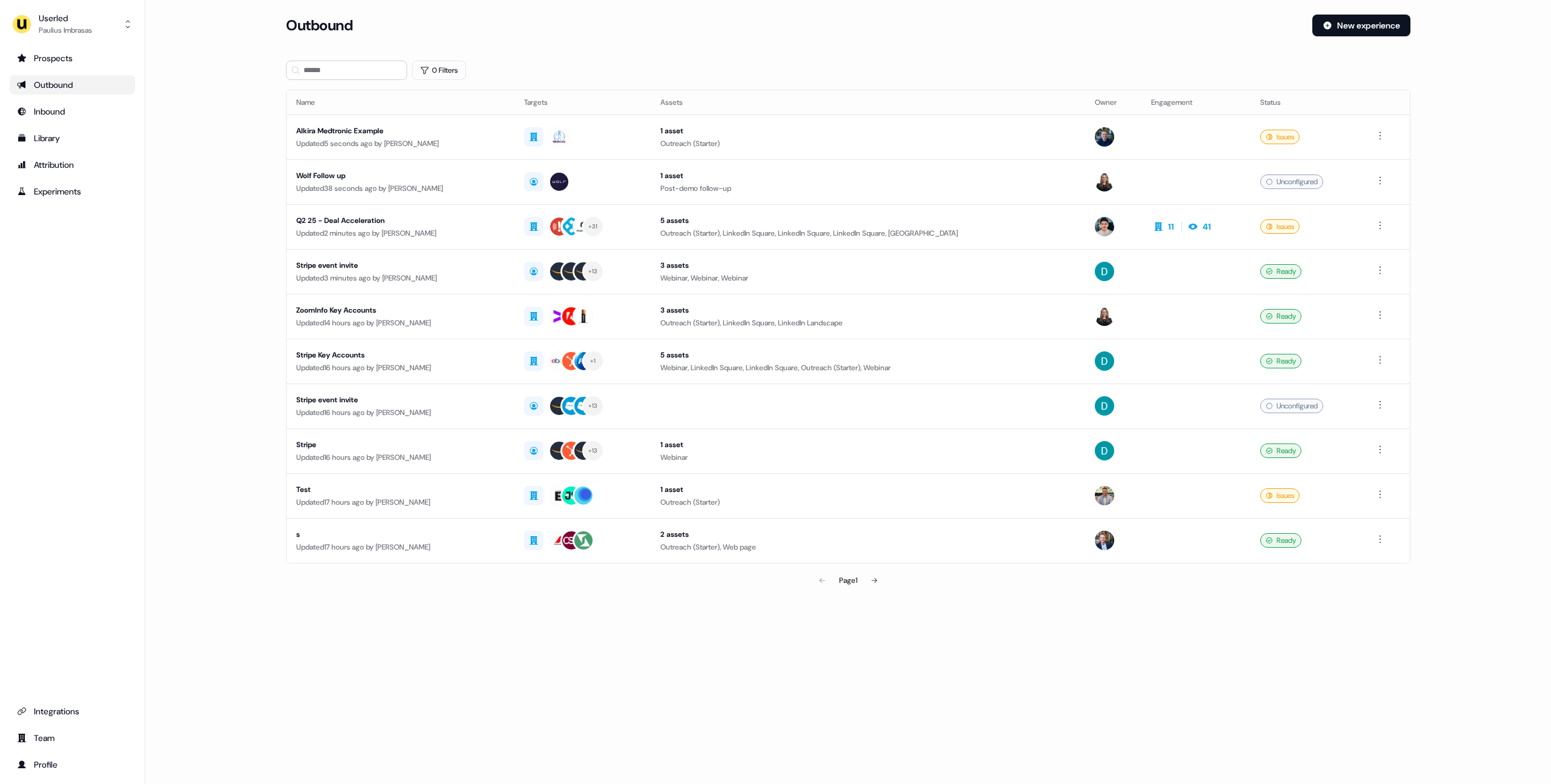
click at [290, 666] on div "Loading... Outbound New experience 0 Filters Name Targets Assets Owner Engageme…" at bounding box center [848, 392] width 1406 height 784
